Goal: Unclear

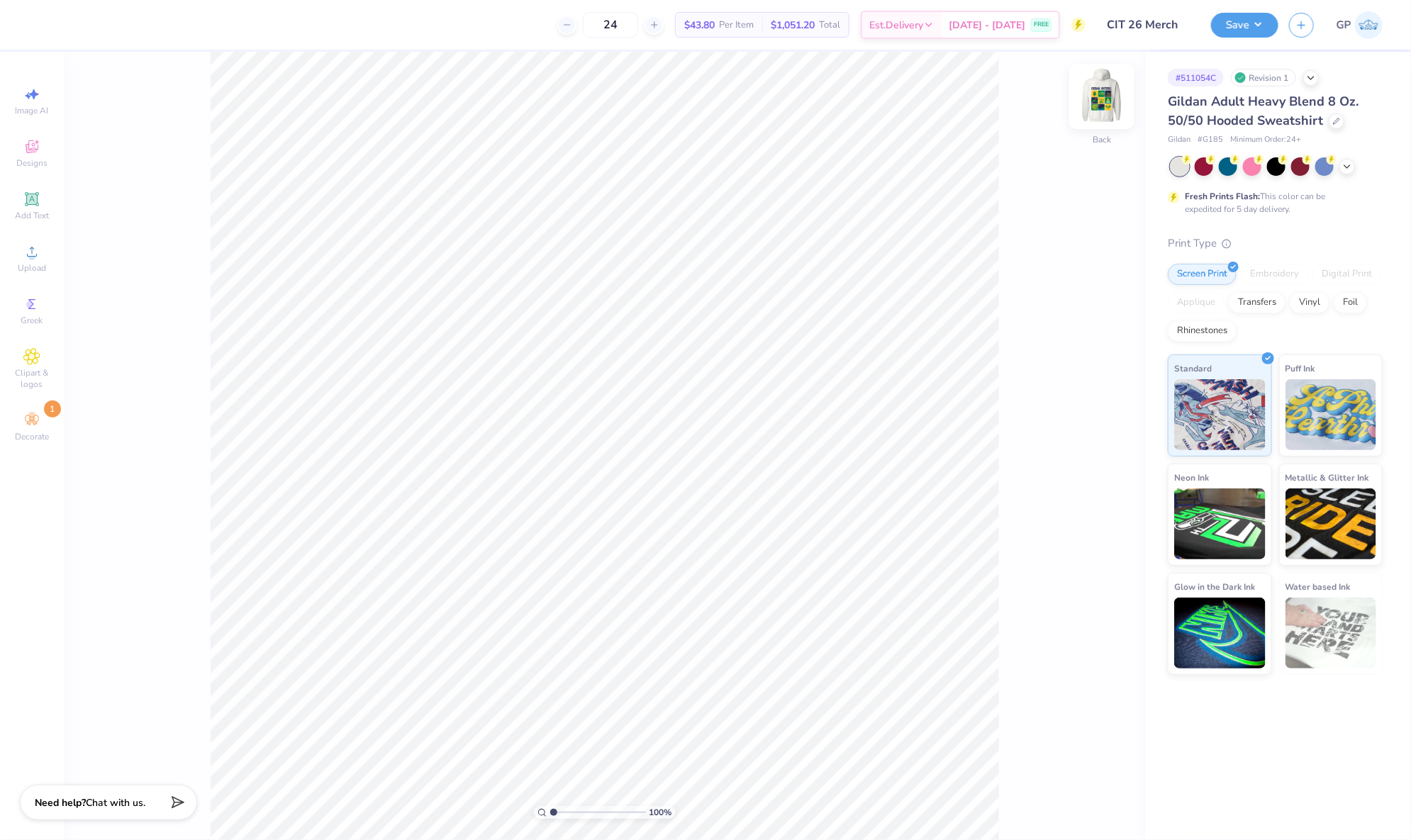
click at [1117, 94] on img at bounding box center [1101, 96] width 57 height 57
